Goal: Find specific page/section: Find specific page/section

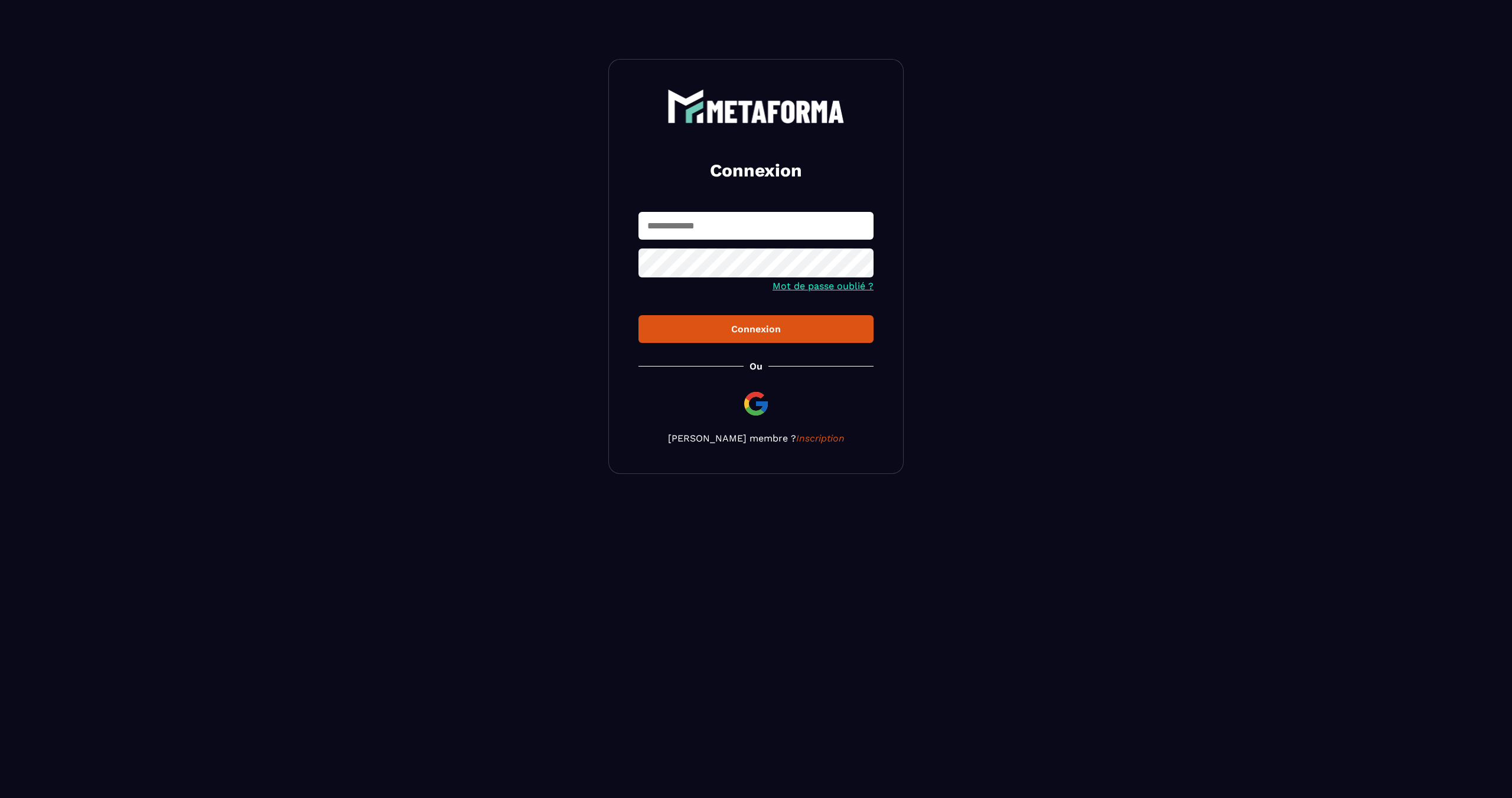
click at [765, 414] on img at bounding box center [756, 404] width 28 height 28
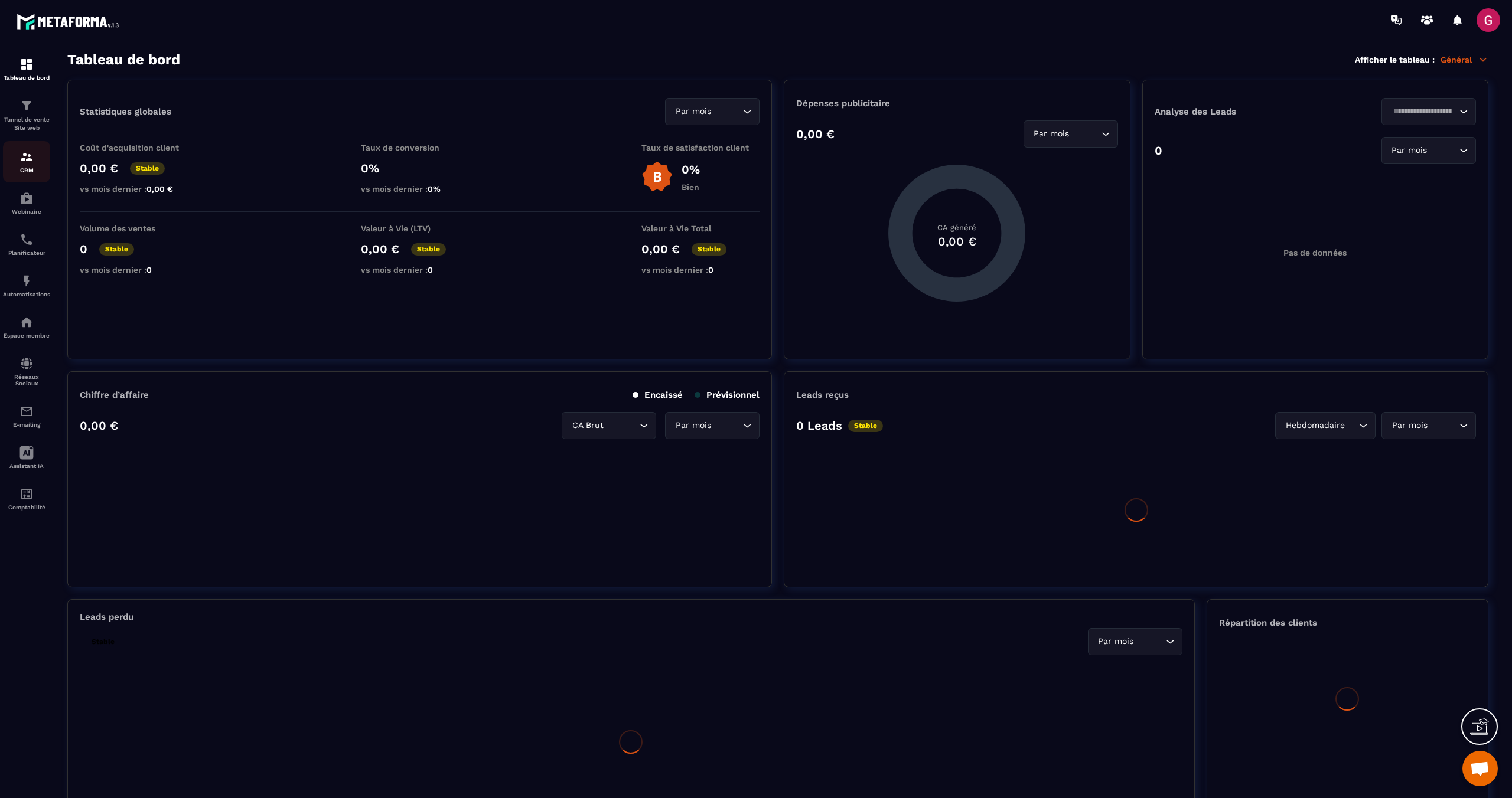
click at [21, 171] on p "CRM" at bounding box center [26, 170] width 47 height 7
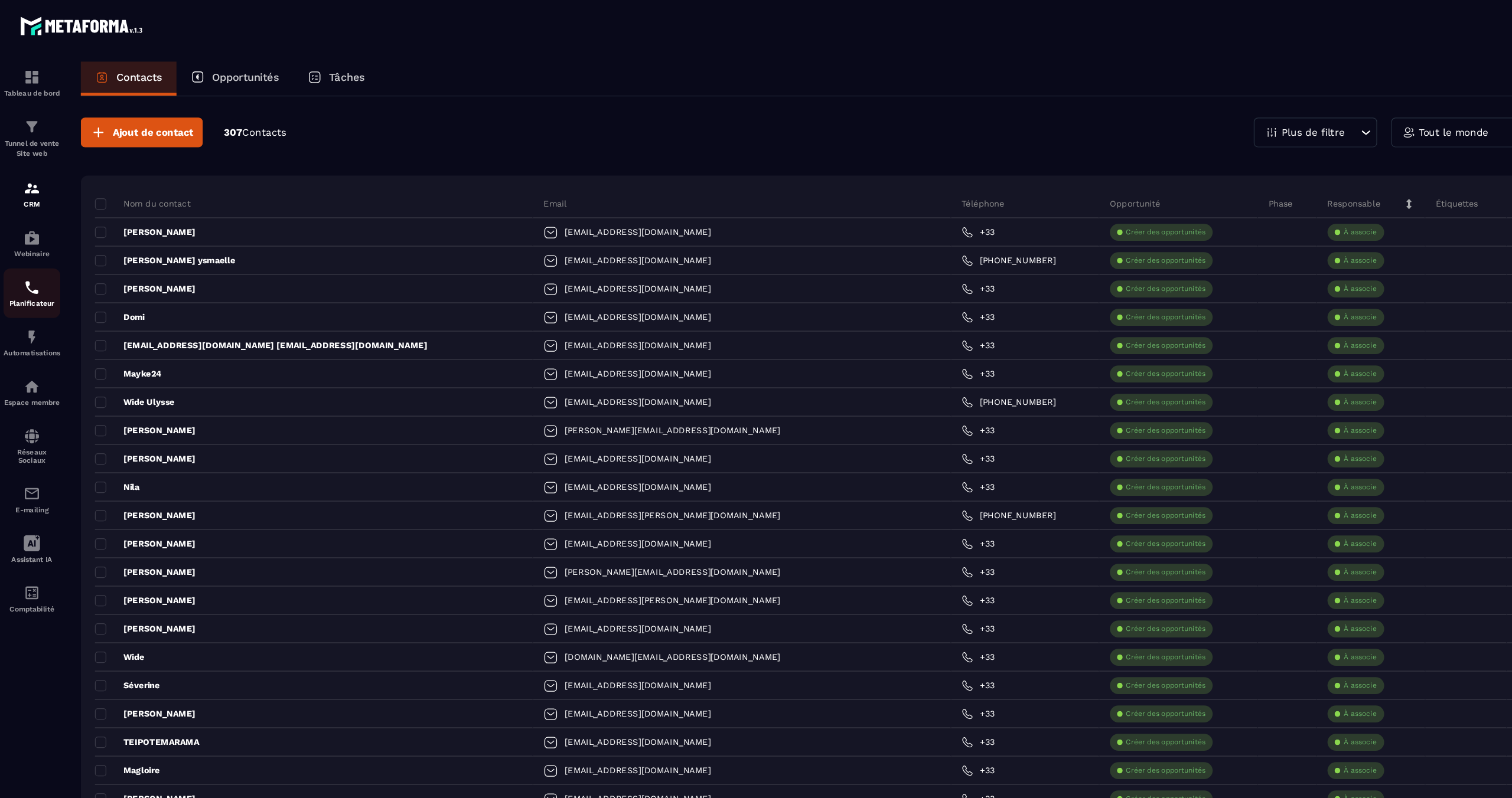
click at [23, 246] on img at bounding box center [26, 239] width 14 height 14
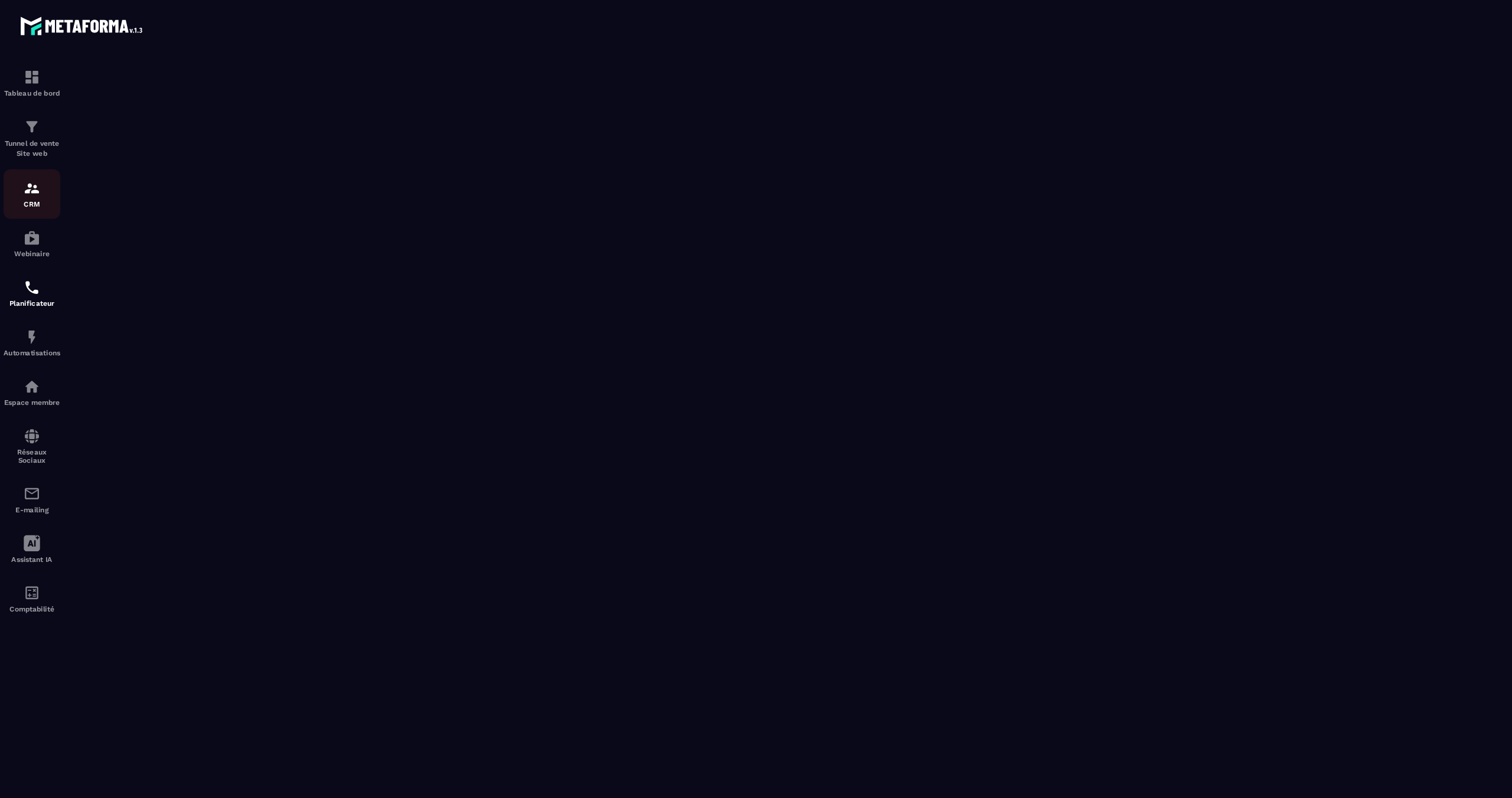
click at [27, 168] on p "CRM" at bounding box center [26, 170] width 47 height 7
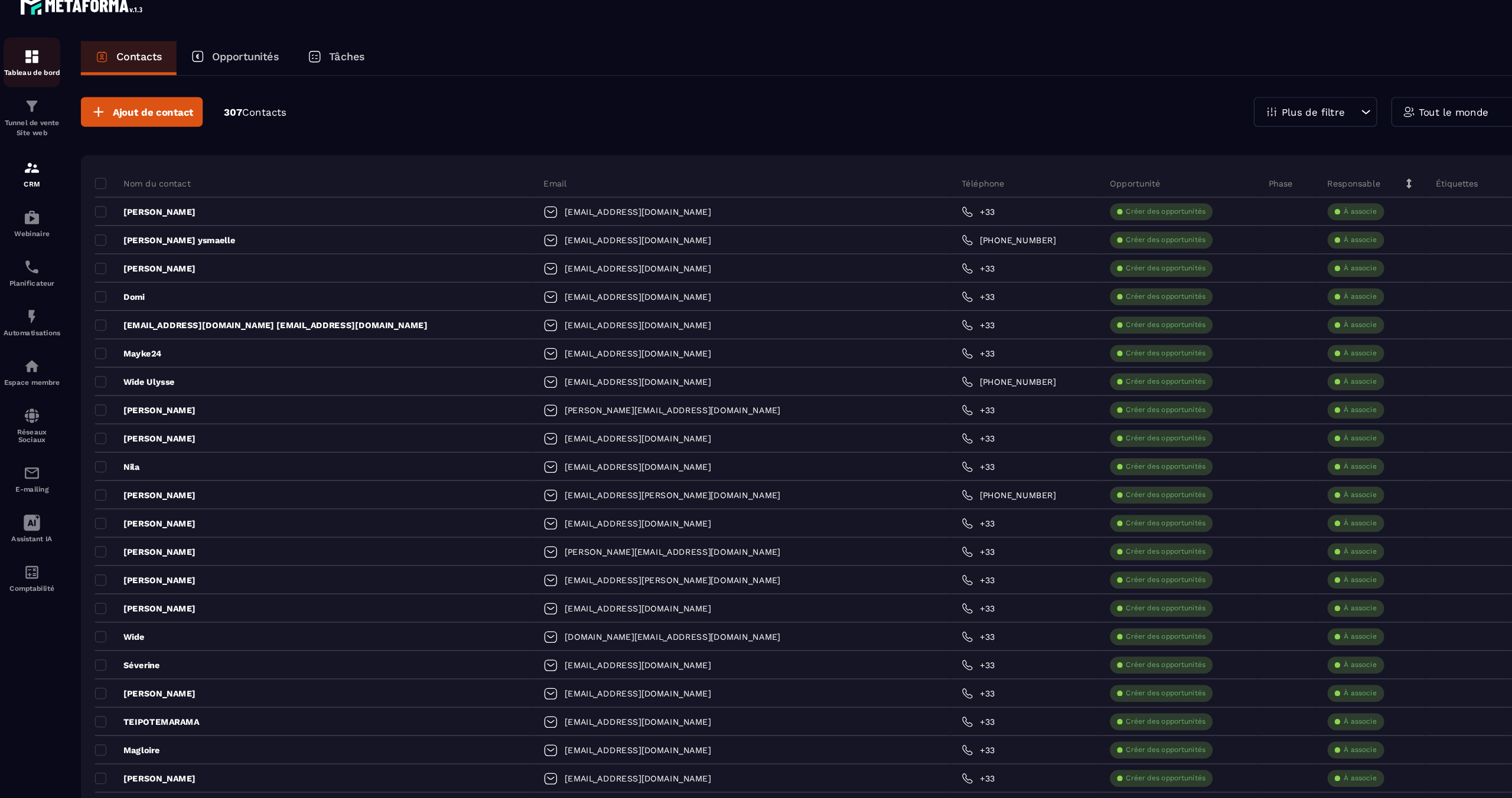
click at [31, 82] on link "Tableau de bord" at bounding box center [26, 69] width 47 height 41
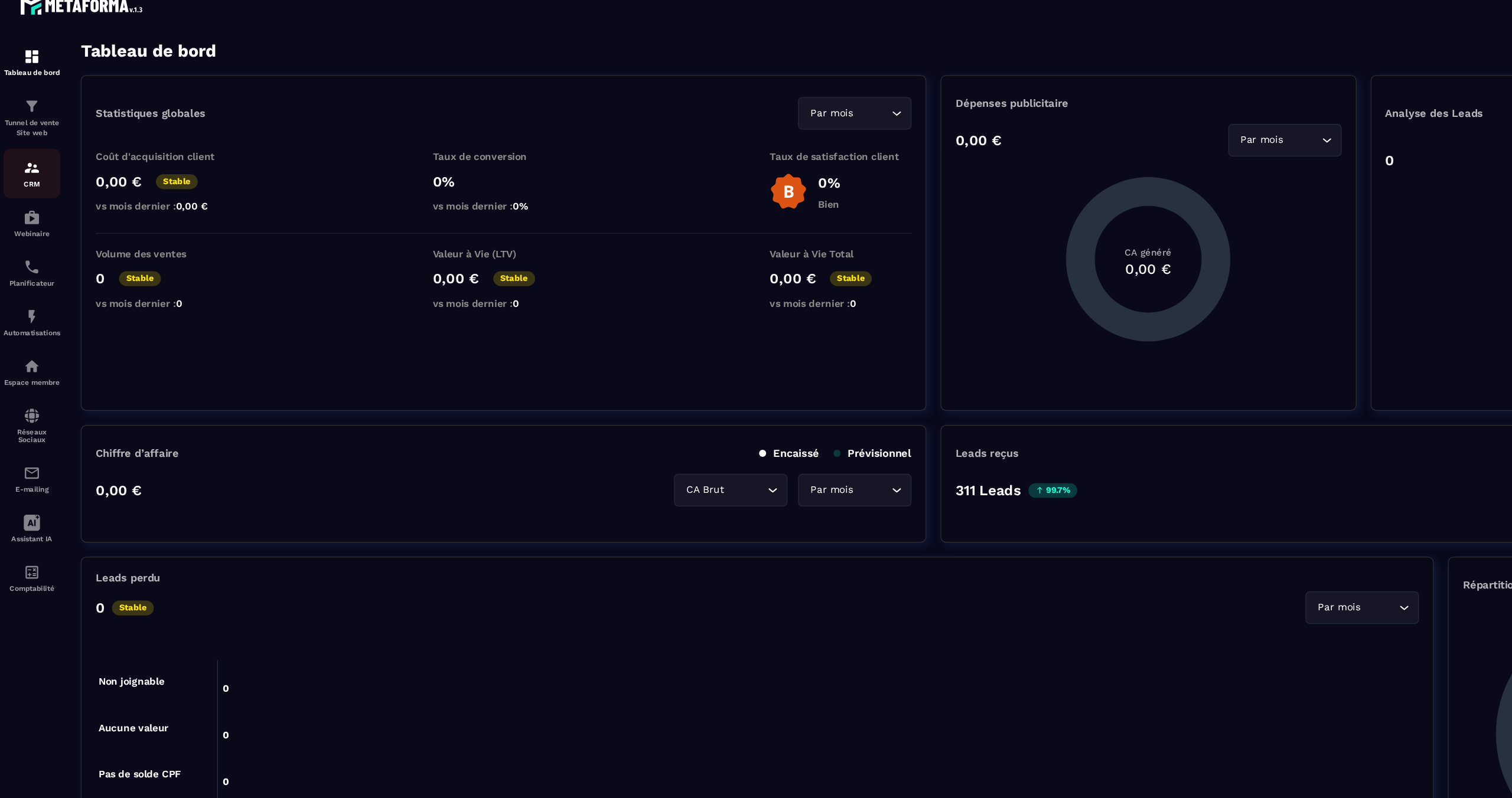
click at [34, 164] on div "CRM" at bounding box center [26, 162] width 47 height 24
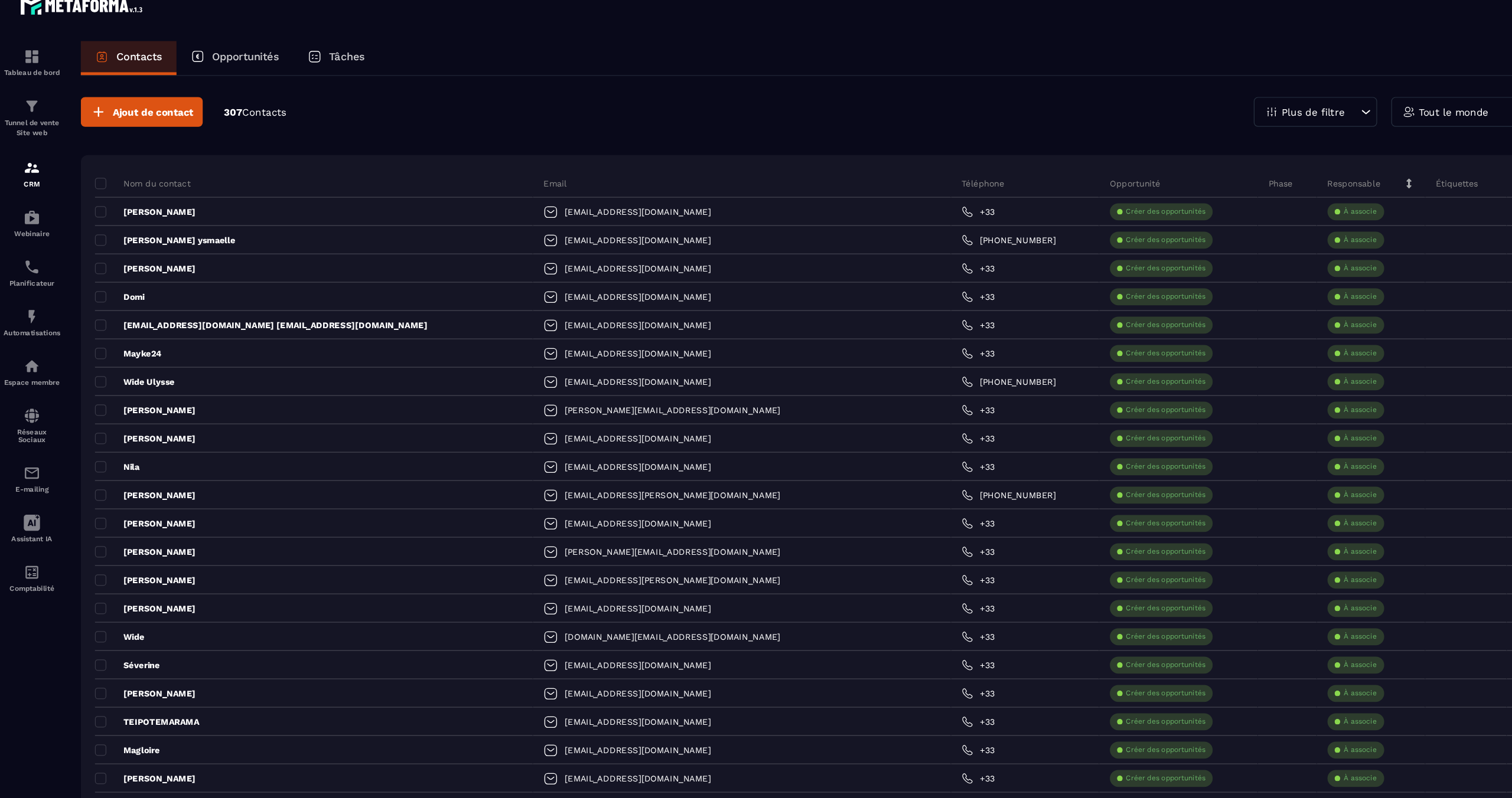
click at [297, 63] on p "Tâches" at bounding box center [289, 64] width 30 height 10
